Goal: Entertainment & Leisure: Consume media (video, audio)

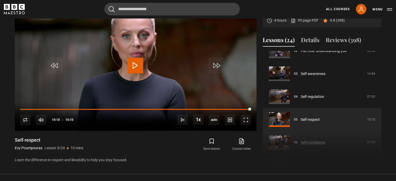
scroll to position [52, 0]
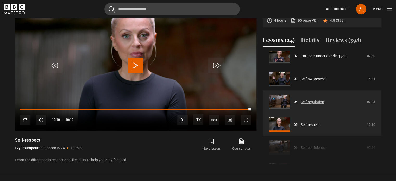
click at [313, 100] on link "Self-regulation" at bounding box center [312, 101] width 23 height 5
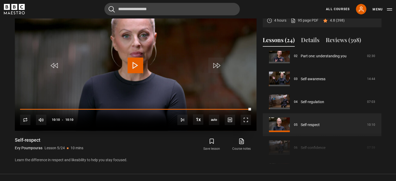
click at [135, 67] on span "Video Player" at bounding box center [136, 66] width 16 height 16
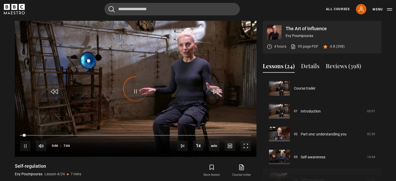
scroll to position [69, 0]
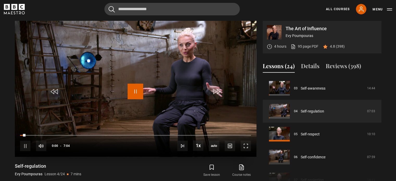
click at [137, 92] on span "Video Player" at bounding box center [136, 92] width 16 height 16
click at [137, 89] on span "Video Player" at bounding box center [136, 92] width 16 height 16
drag, startPoint x: 26, startPoint y: 135, endPoint x: 12, endPoint y: 136, distance: 13.3
click at [12, 136] on div "The Art of Influence Evy Poumpouras 4 hours 95 page PDF (opens in new tab) 4.8 …" at bounding box center [198, 105] width 375 height 168
